Goal: Transaction & Acquisition: Purchase product/service

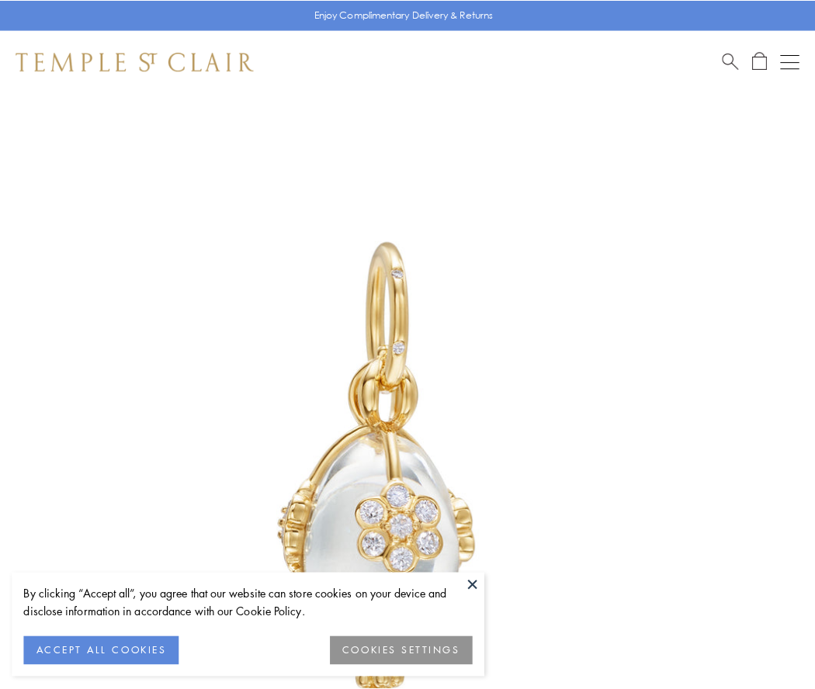
scroll to position [26, 0]
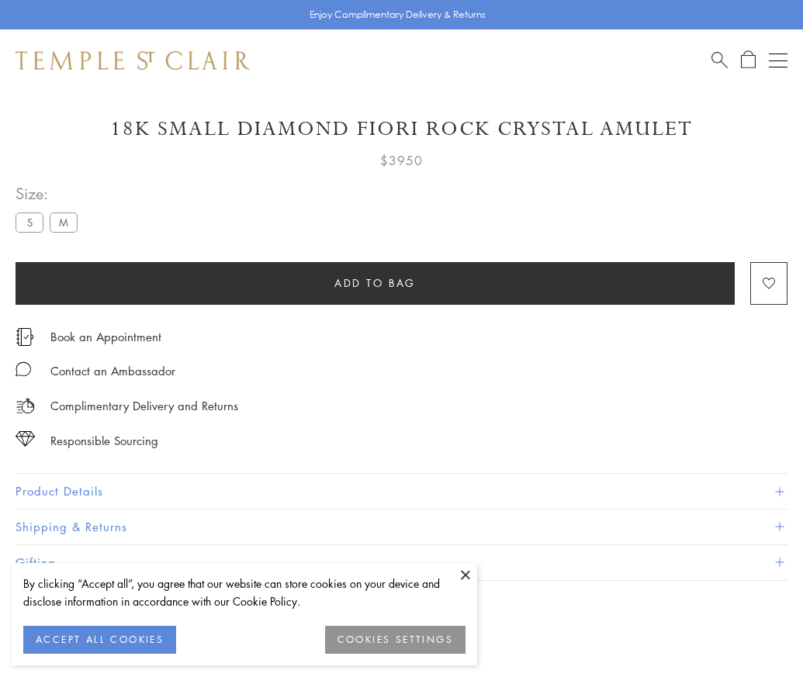
click at [375, 282] on span "Add to bag" at bounding box center [374, 283] width 81 height 17
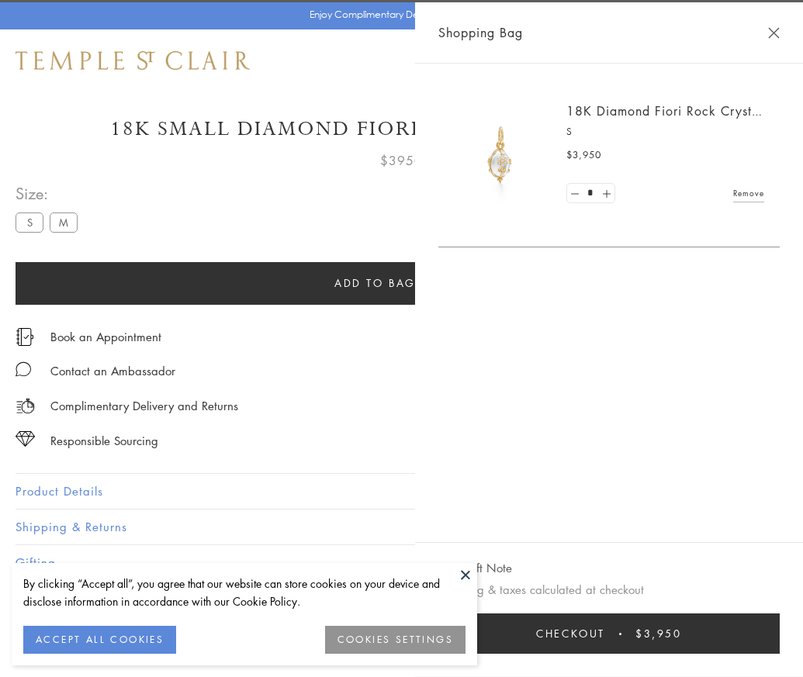
click at [780, 646] on button "Checkout $3,950" at bounding box center [608, 634] width 341 height 40
